Goal: Transaction & Acquisition: Purchase product/service

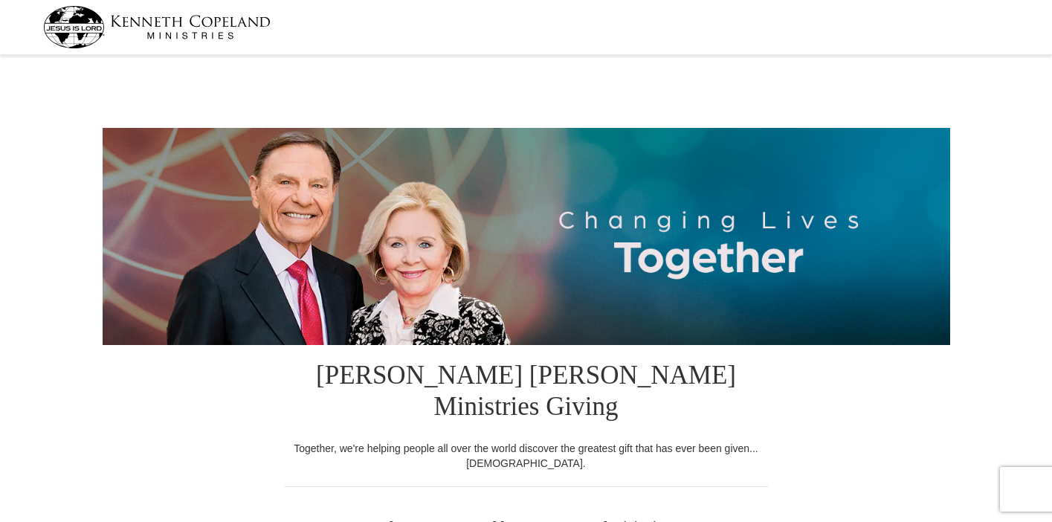
select select "NY"
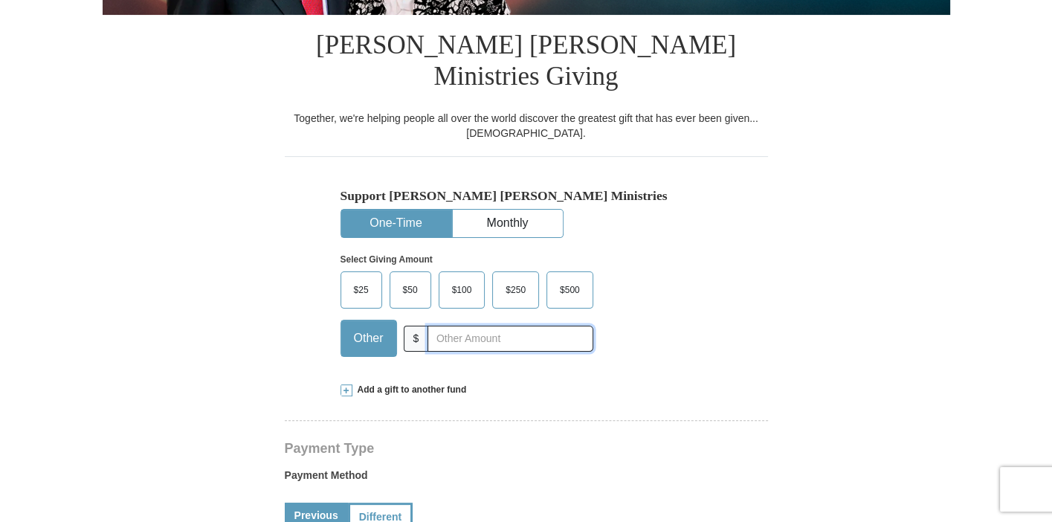
click at [474, 326] on input "text" at bounding box center [509, 339] width 165 height 26
type input "200.00"
click at [639, 188] on div "Support [PERSON_NAME] [PERSON_NAME] Ministries One-Time Monthly Select Giving A…" at bounding box center [526, 278] width 372 height 180
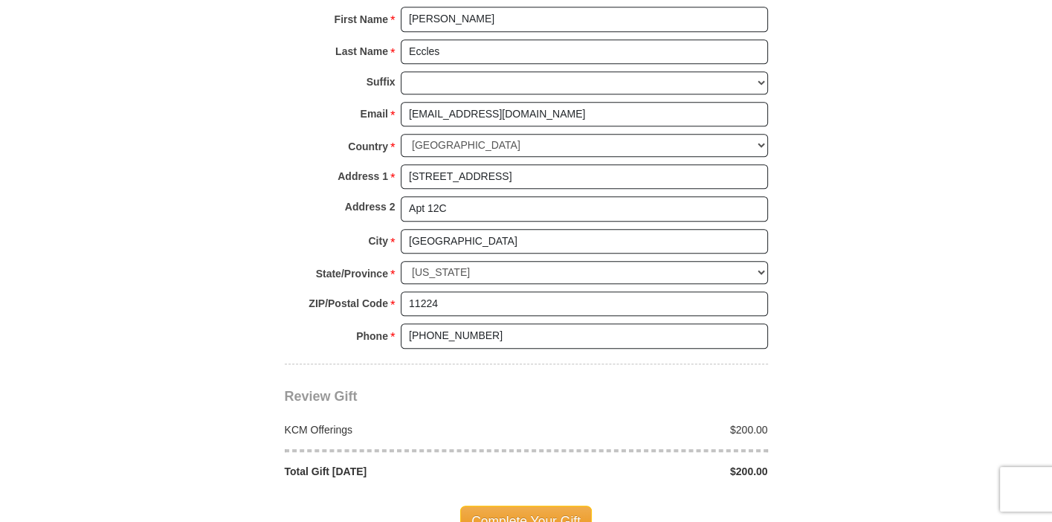
scroll to position [1156, 0]
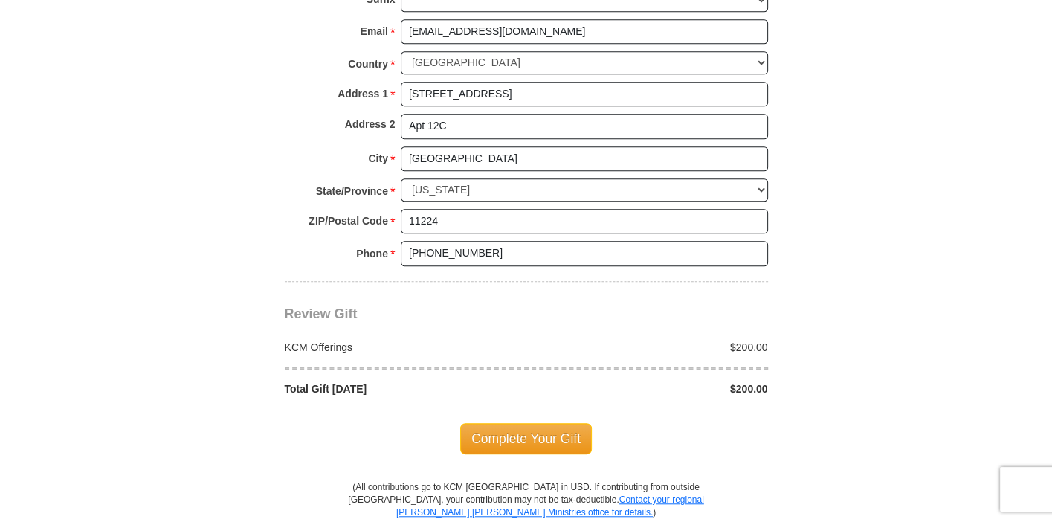
click at [529, 423] on span "Complete Your Gift" at bounding box center [526, 438] width 132 height 31
